Goal: Transaction & Acquisition: Purchase product/service

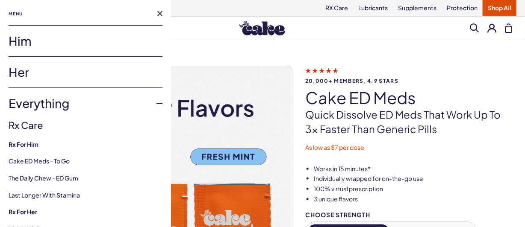
click at [28, 64] on link "Her" at bounding box center [86, 72] width 154 height 31
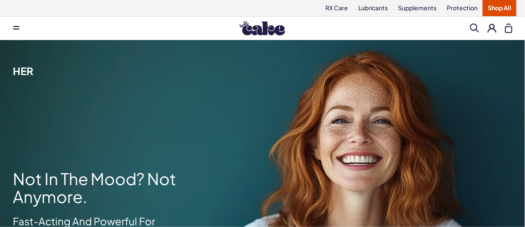
click at [13, 27] on span at bounding box center [16, 28] width 6 height 4
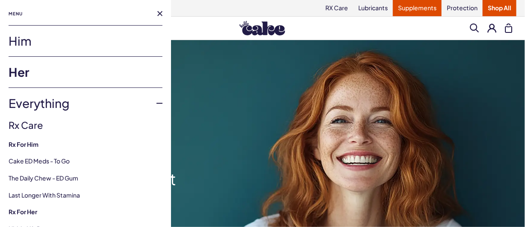
click at [428, 9] on link "Supplements" at bounding box center [417, 8] width 49 height 16
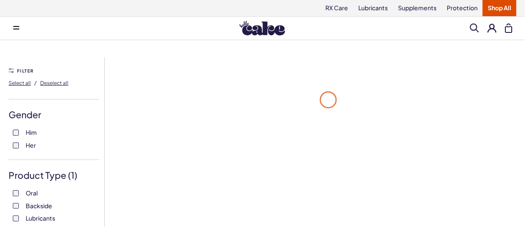
click at [21, 143] on label "Her" at bounding box center [54, 146] width 82 height 9
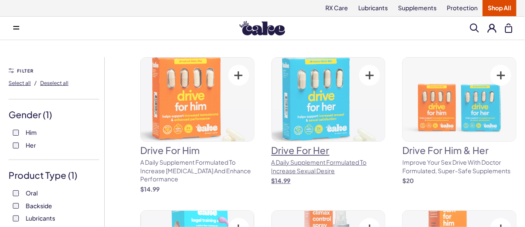
click at [311, 122] on img at bounding box center [328, 100] width 113 height 84
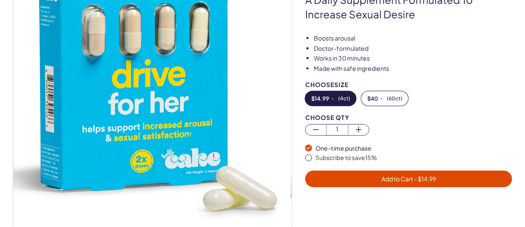
scroll to position [128, 0]
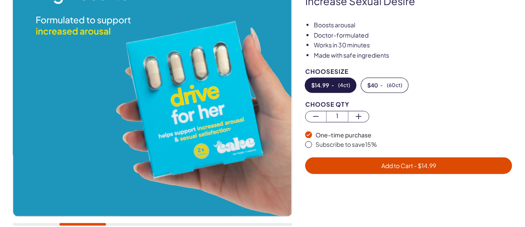
click at [332, 162] on span "Add to Cart - $ 14.99" at bounding box center [408, 166] width 197 height 10
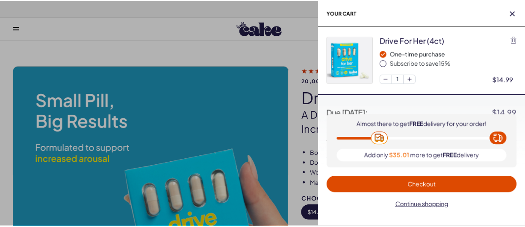
scroll to position [0, 0]
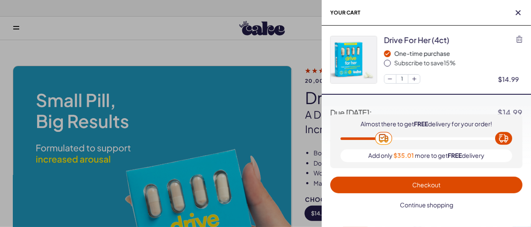
click at [411, 206] on span "Continue shopping" at bounding box center [426, 205] width 53 height 8
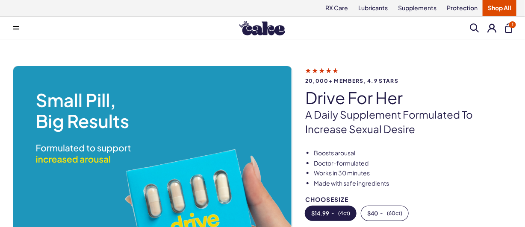
click at [491, 24] on button at bounding box center [491, 28] width 9 height 9
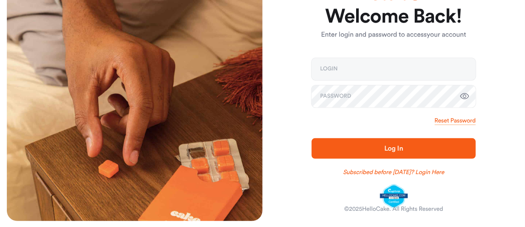
scroll to position [48, 0]
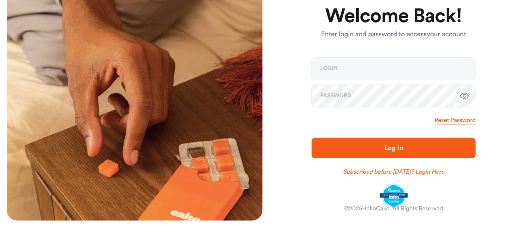
click at [519, 221] on div at bounding box center [519, 221] width 0 height 0
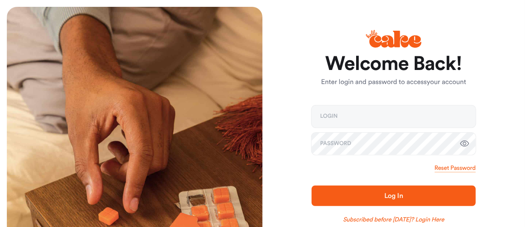
scroll to position [0, 0]
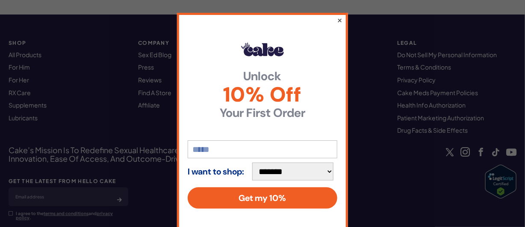
click at [337, 20] on button "×" at bounding box center [340, 20] width 6 height 10
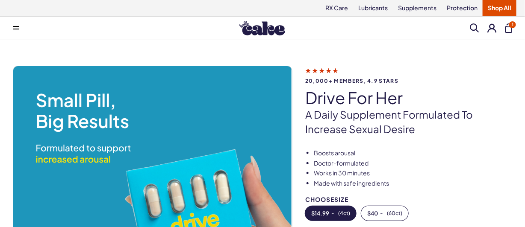
click at [15, 30] on span at bounding box center [16, 28] width 6 height 4
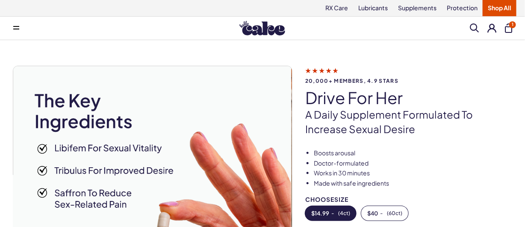
click at [474, 28] on span at bounding box center [474, 28] width 9 height 9
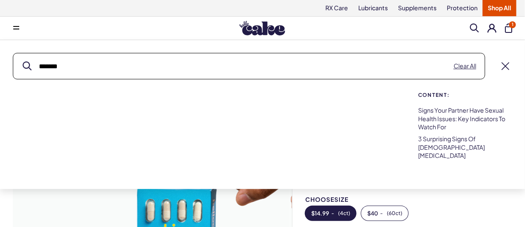
type input "*******"
click at [23, 62] on button "submit" at bounding box center [27, 66] width 9 height 9
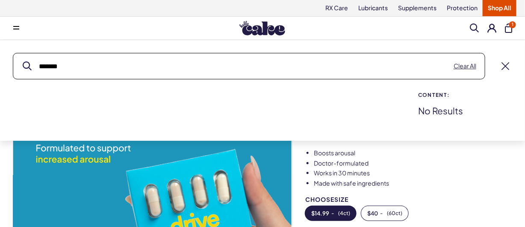
click at [493, 30] on button at bounding box center [491, 28] width 9 height 9
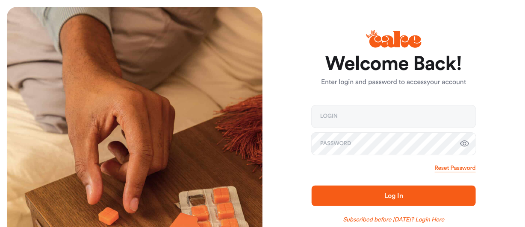
type input "**********"
click at [463, 166] on link "Reset Password" at bounding box center [455, 168] width 41 height 9
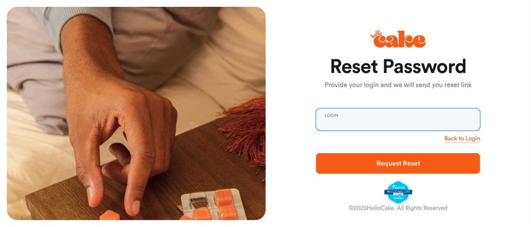
click at [431, 118] on input "email" at bounding box center [398, 120] width 164 height 22
type input "**********"
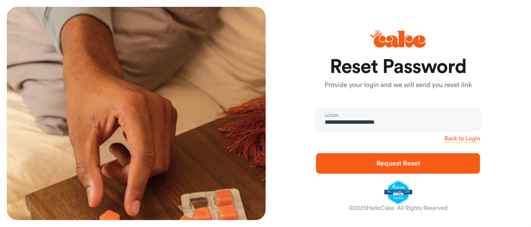
click at [390, 164] on span "Request Reset" at bounding box center [399, 163] width 44 height 7
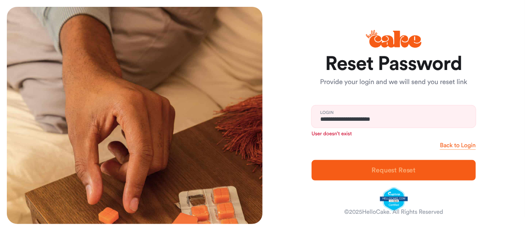
scroll to position [3, 0]
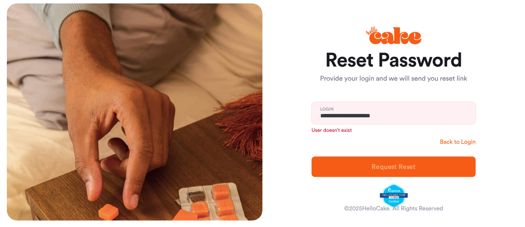
click at [459, 142] on link "Back to Login" at bounding box center [458, 142] width 36 height 9
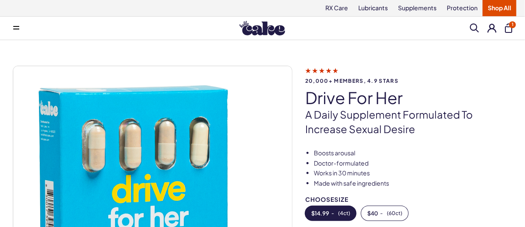
click at [492, 27] on button at bounding box center [491, 28] width 9 height 9
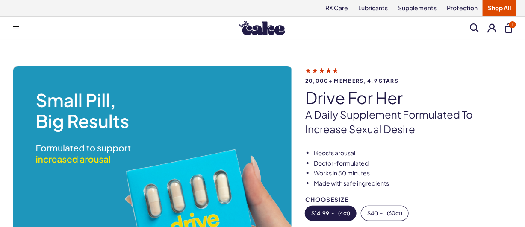
click at [512, 25] on span "1" at bounding box center [512, 24] width 7 height 7
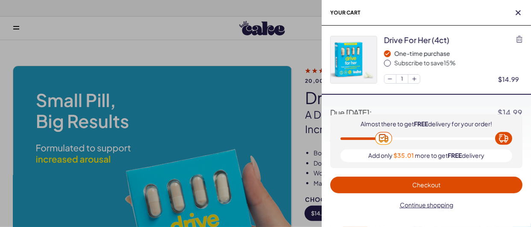
click at [413, 187] on span "Checkout" at bounding box center [427, 185] width 28 height 8
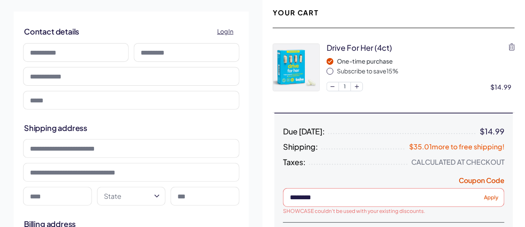
scroll to position [40, 0]
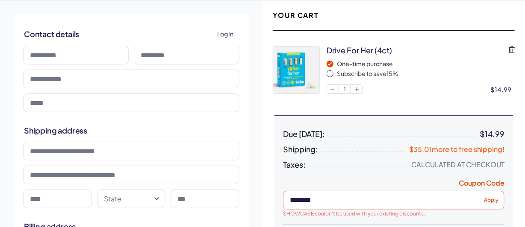
type input "**********"
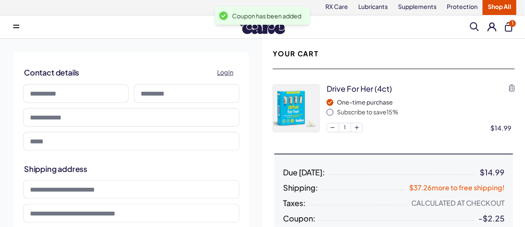
scroll to position [0, 0]
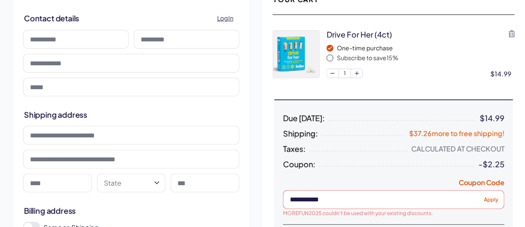
scroll to position [43, 0]
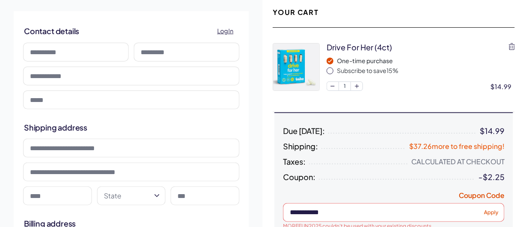
click at [357, 214] on input "**********" at bounding box center [393, 213] width 221 height 19
drag, startPoint x: 313, startPoint y: 205, endPoint x: 238, endPoint y: 203, distance: 75.3
click at [233, 205] on div "**********" at bounding box center [262, 170] width 525 height 347
type input "*******"
click at [493, 213] on span "Apply" at bounding box center [491, 213] width 15 height 6
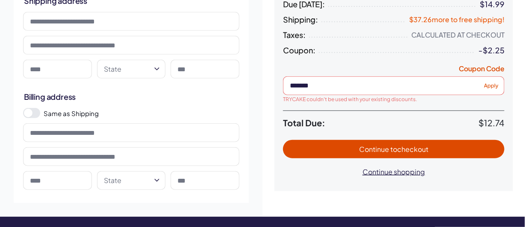
scroll to position [171, 0]
